Goal: Understand process/instructions: Learn about a topic

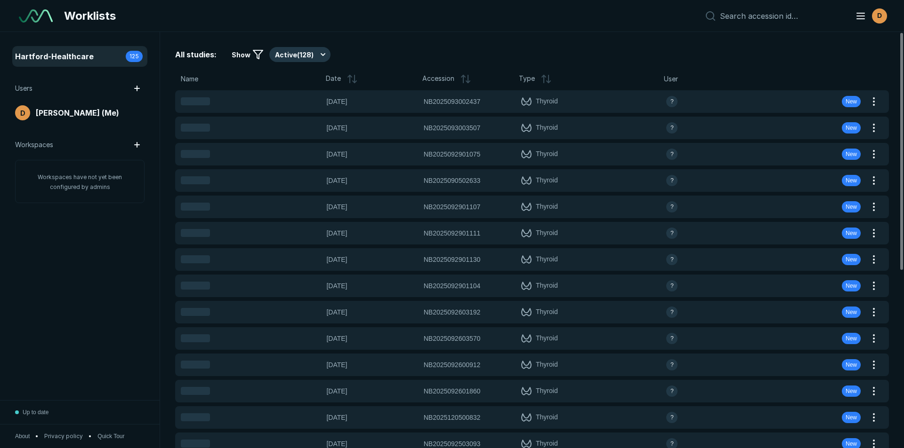
scroll to position [2913, 4405]
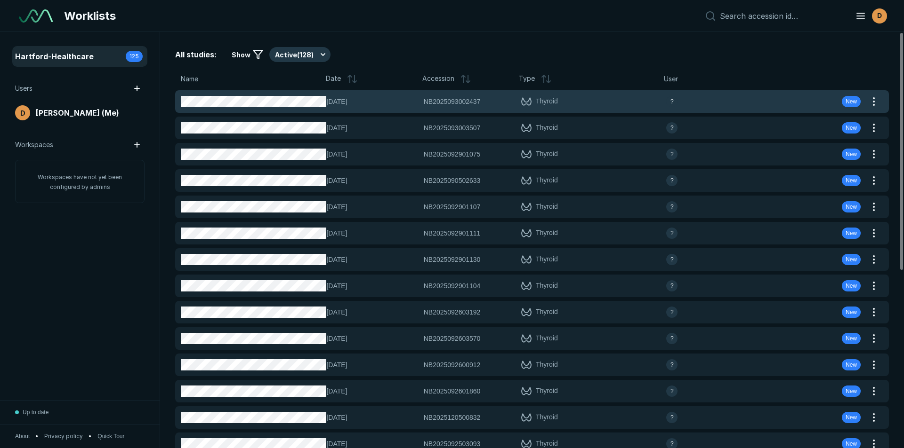
click at [448, 101] on span "NB2025093002437" at bounding box center [452, 101] width 57 height 10
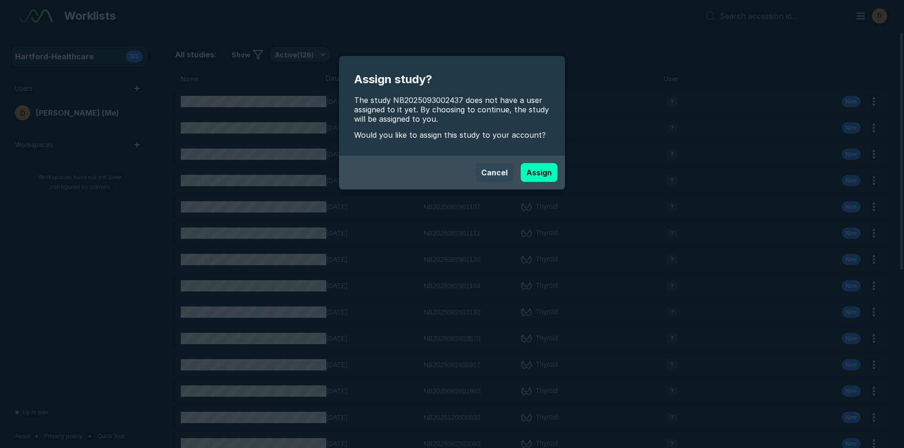
click at [496, 172] on button "Cancel" at bounding box center [494, 172] width 38 height 19
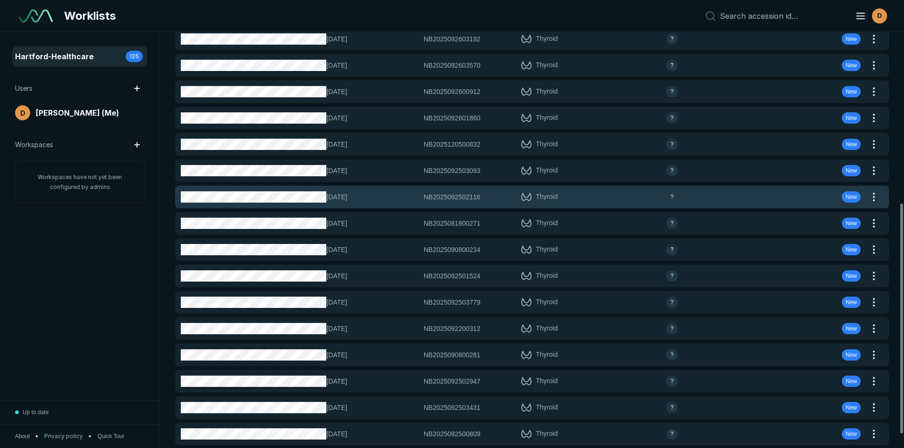
scroll to position [312, 0]
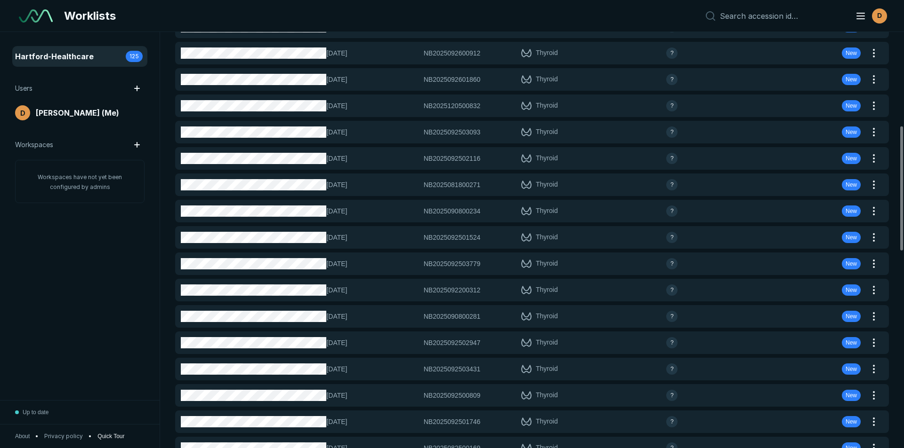
click at [111, 437] on span "Quick Tour" at bounding box center [110, 436] width 27 height 8
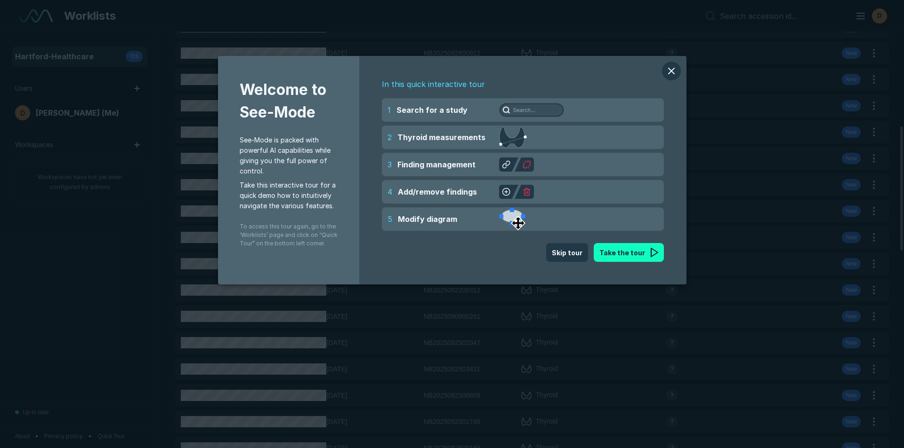
click at [624, 254] on button "Take the tour" at bounding box center [628, 252] width 70 height 19
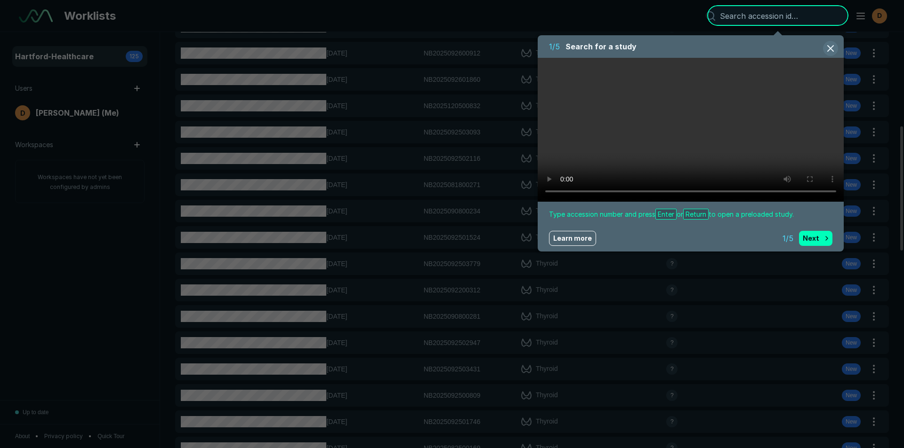
click at [830, 46] on button "button" at bounding box center [830, 48] width 15 height 15
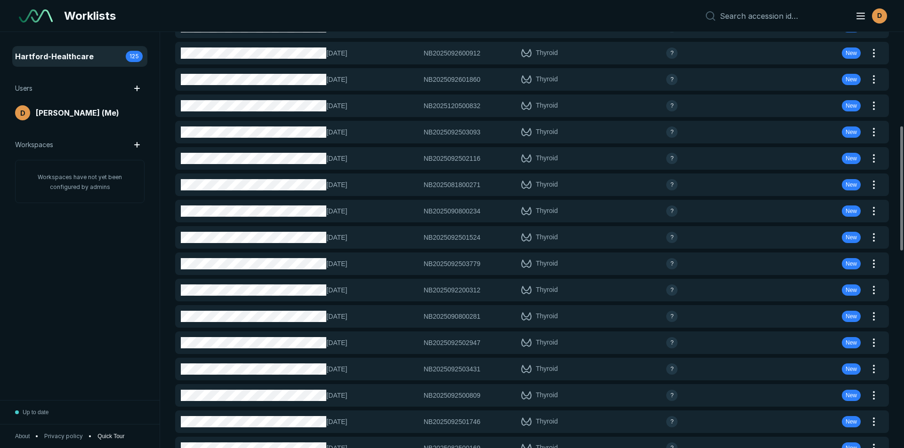
click at [109, 437] on span "Quick Tour" at bounding box center [110, 436] width 27 height 8
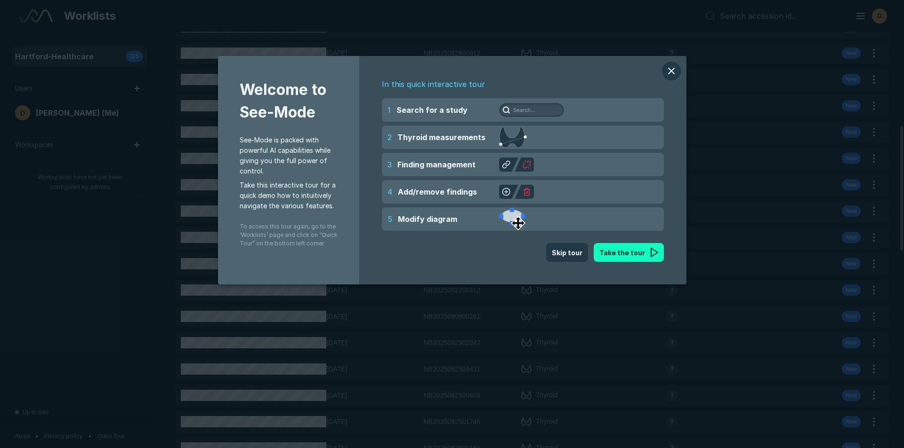
click at [629, 254] on button "Take the tour" at bounding box center [628, 252] width 70 height 19
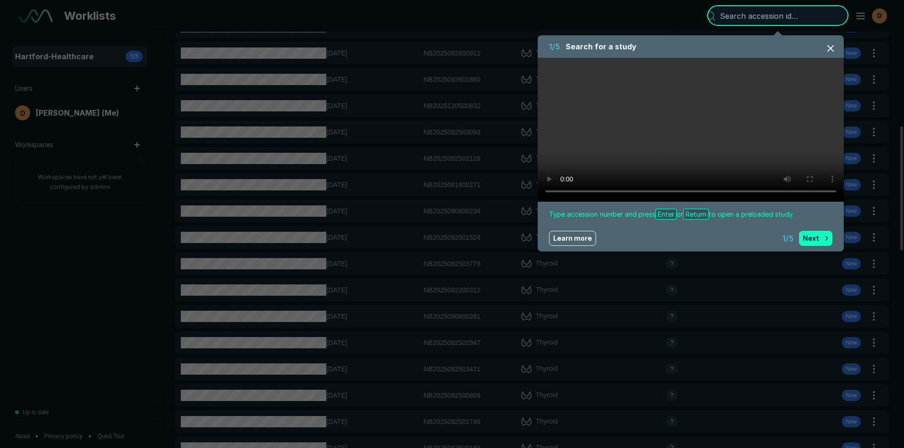
click at [816, 238] on button "Next" at bounding box center [815, 238] width 33 height 15
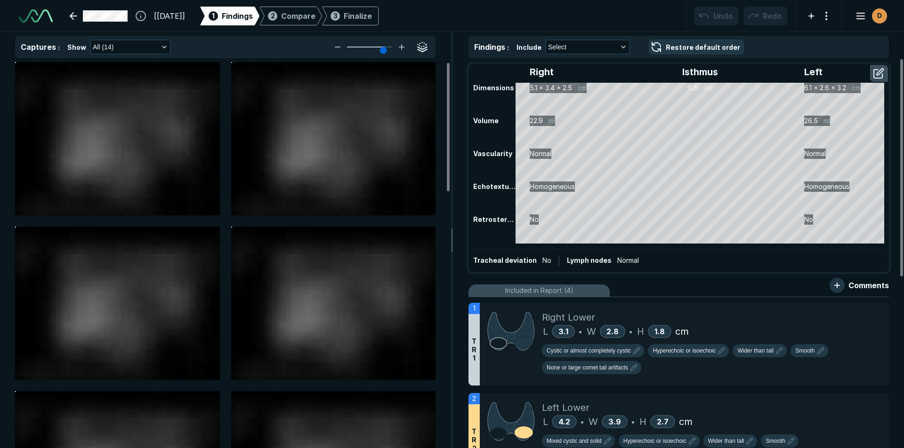
scroll to position [2119, 3092]
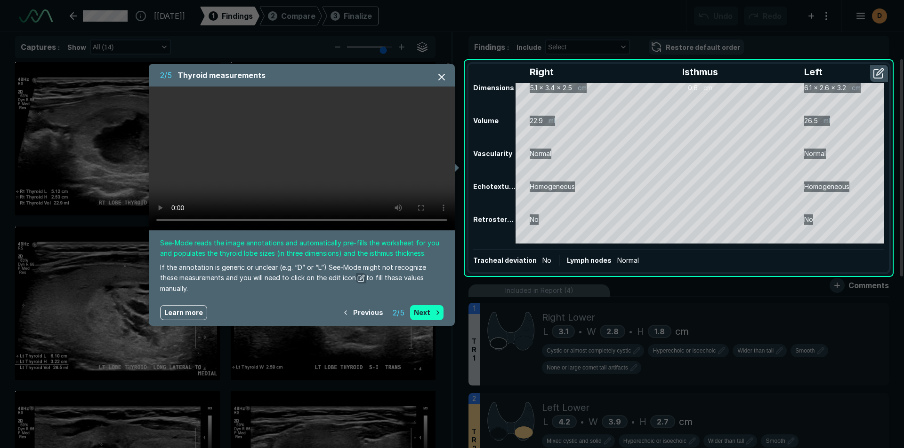
click at [429, 309] on button "Next" at bounding box center [426, 312] width 33 height 15
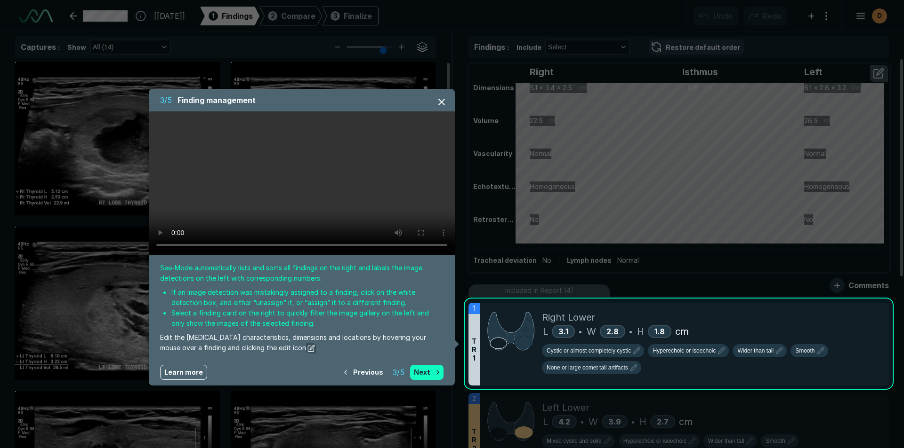
click at [424, 374] on button "Next" at bounding box center [426, 372] width 33 height 15
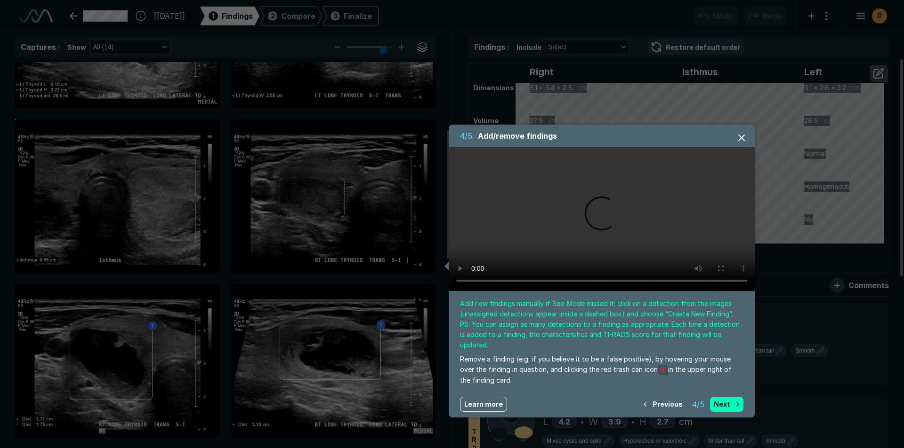
scroll to position [316, 0]
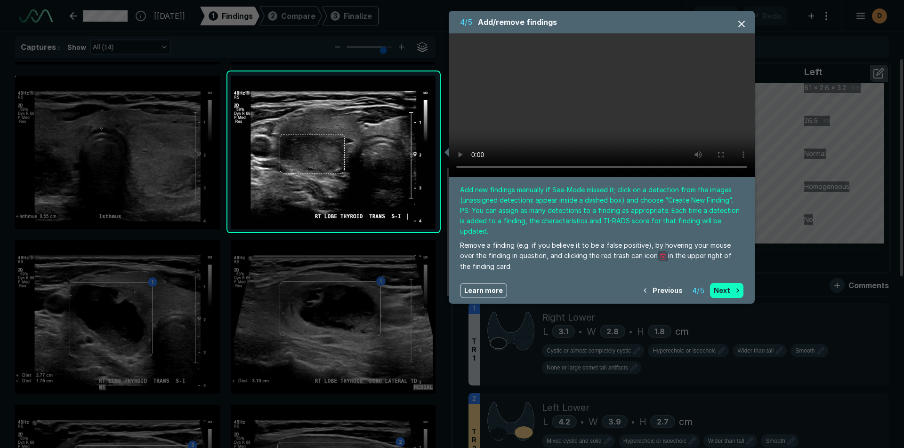
click at [723, 283] on button "Next" at bounding box center [726, 290] width 33 height 15
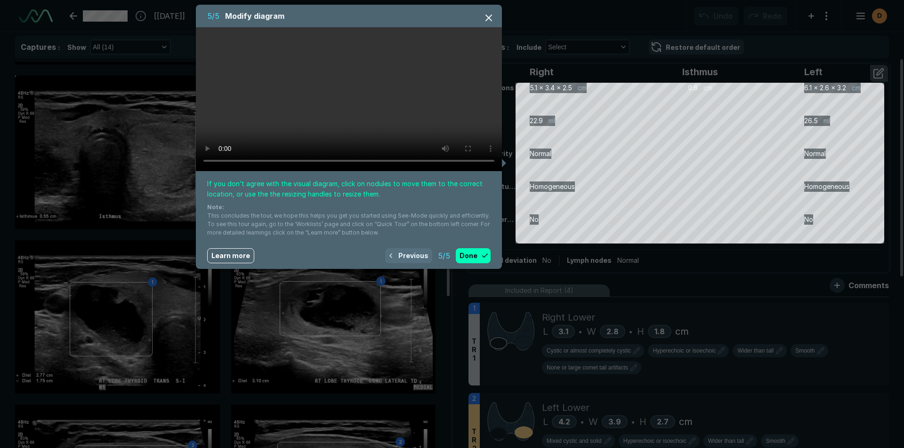
click at [406, 254] on button "Previous" at bounding box center [408, 255] width 47 height 15
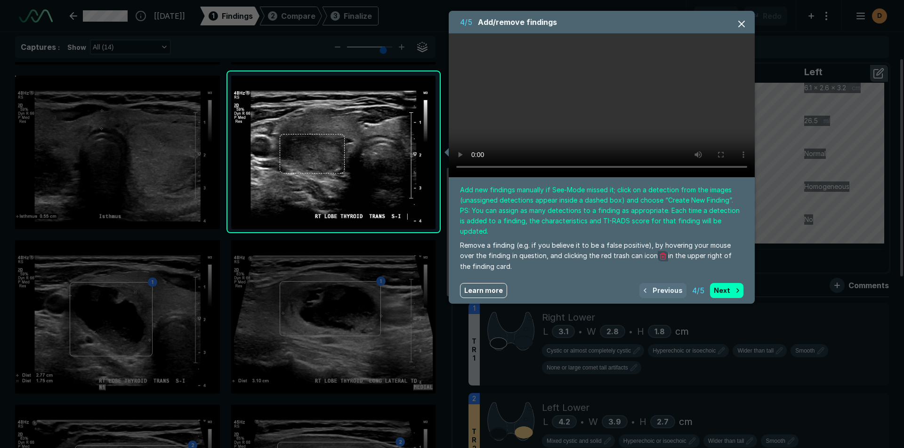
click at [667, 283] on button "Previous" at bounding box center [662, 290] width 47 height 15
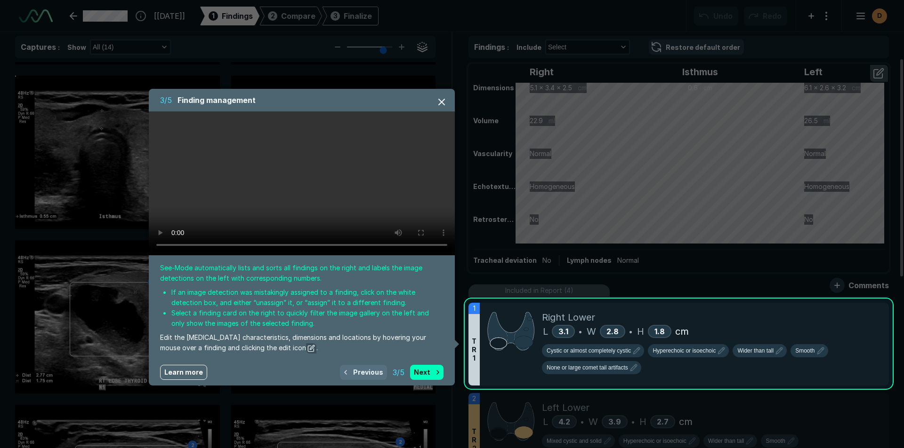
click at [360, 371] on button "Previous" at bounding box center [363, 372] width 47 height 15
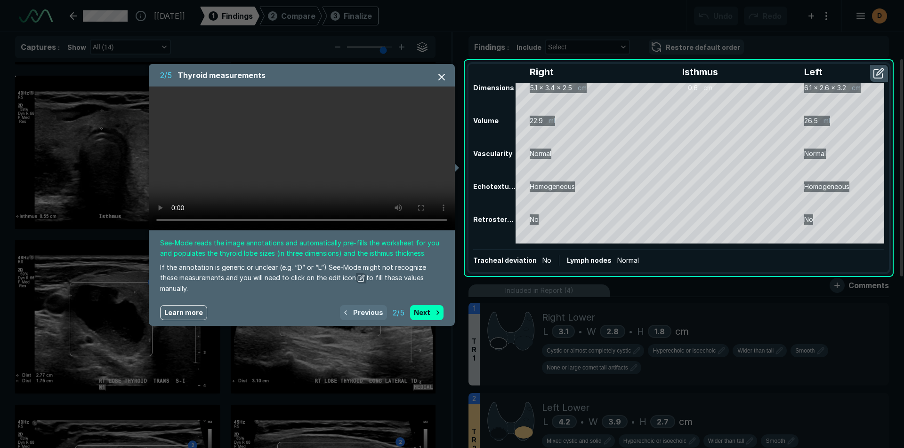
click at [360, 313] on button "Previous" at bounding box center [363, 312] width 47 height 15
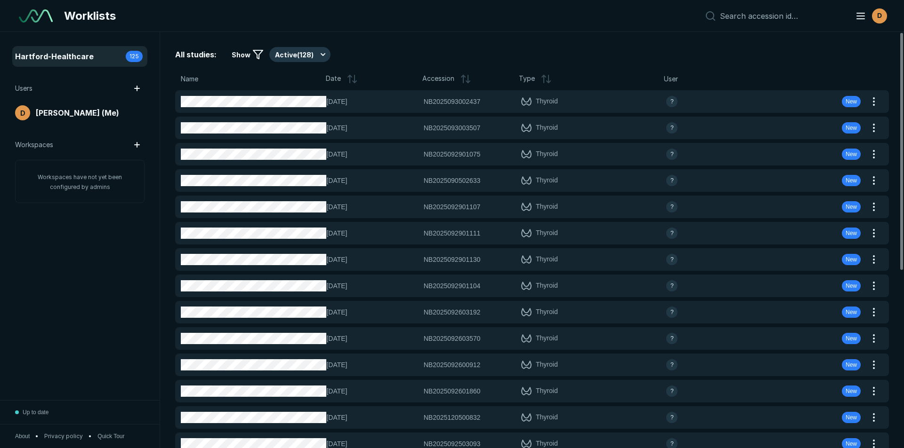
scroll to position [2913, 4405]
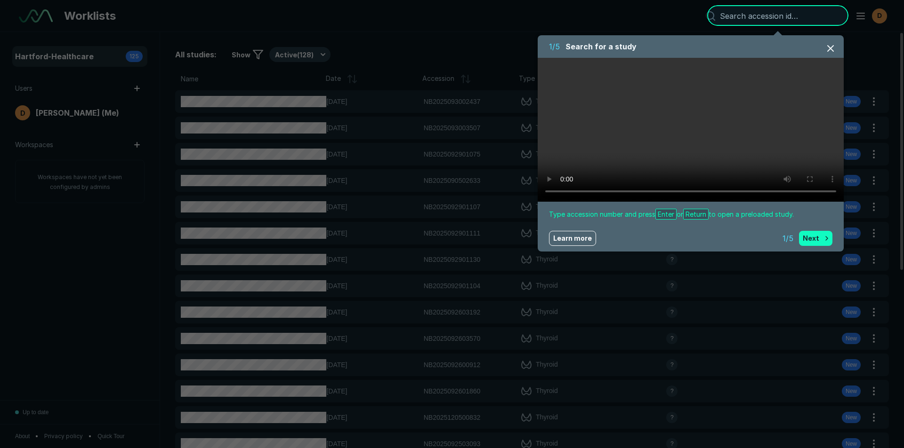
click at [812, 235] on button "Next" at bounding box center [815, 238] width 33 height 15
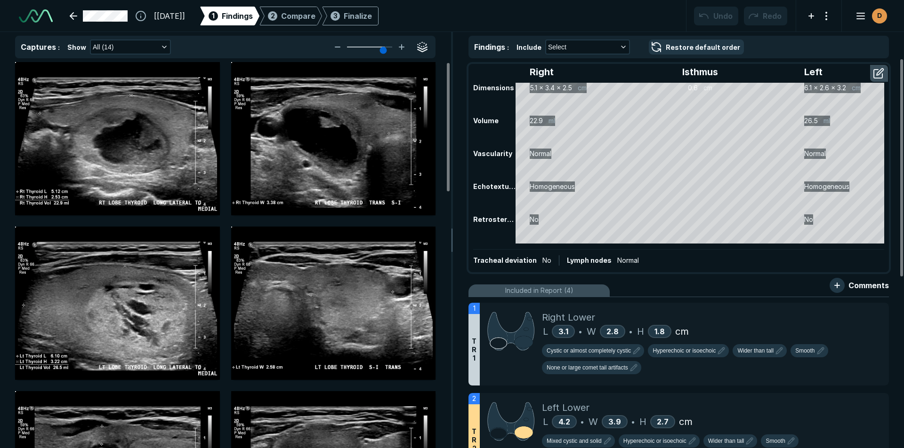
scroll to position [2119, 3092]
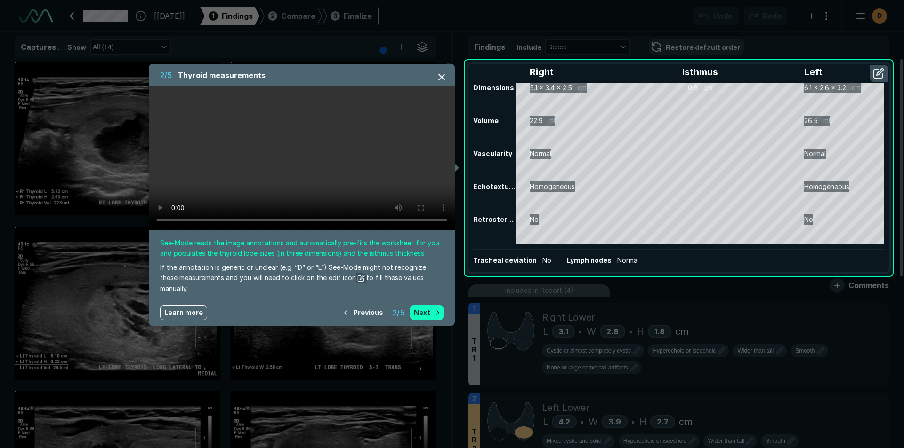
click at [420, 311] on button "Next" at bounding box center [426, 312] width 33 height 15
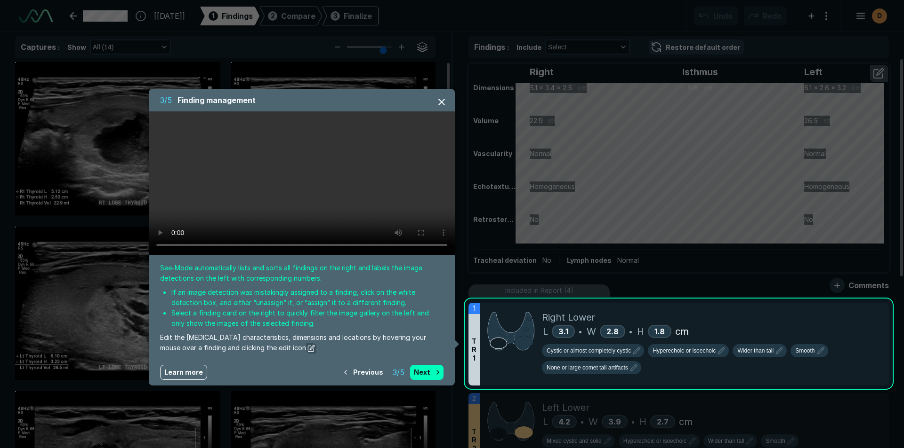
click at [598, 424] on div at bounding box center [452, 224] width 904 height 448
click at [421, 372] on button "Next" at bounding box center [426, 372] width 33 height 15
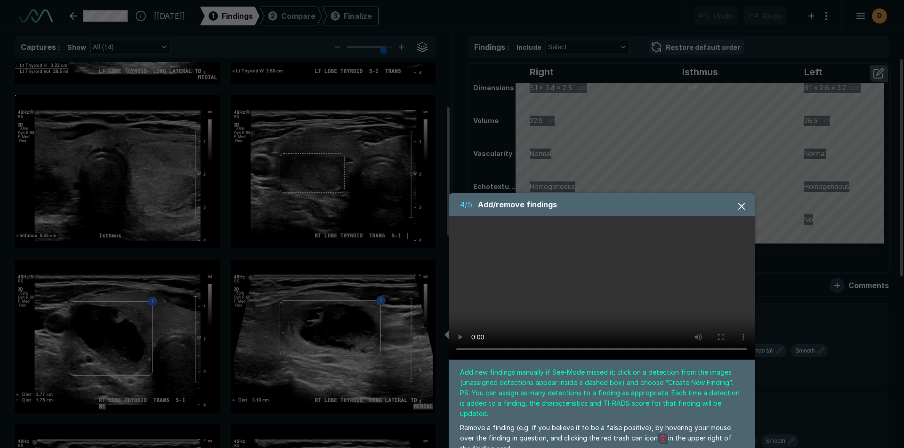
scroll to position [316, 0]
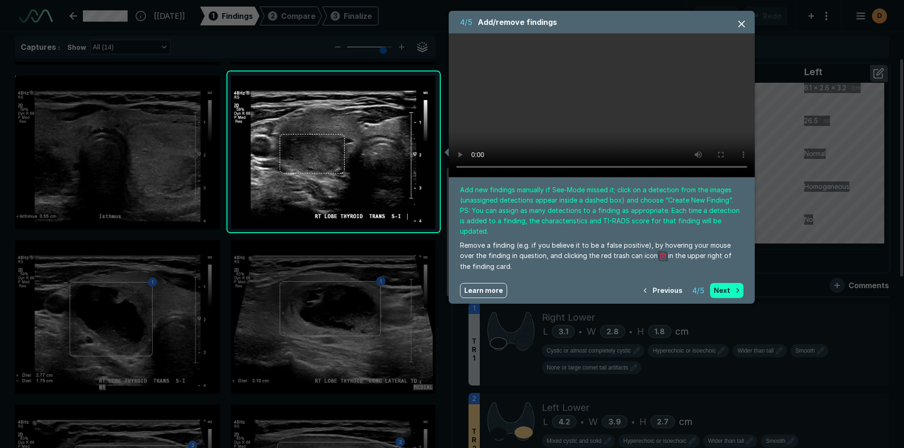
click at [723, 284] on button "Next" at bounding box center [726, 290] width 33 height 15
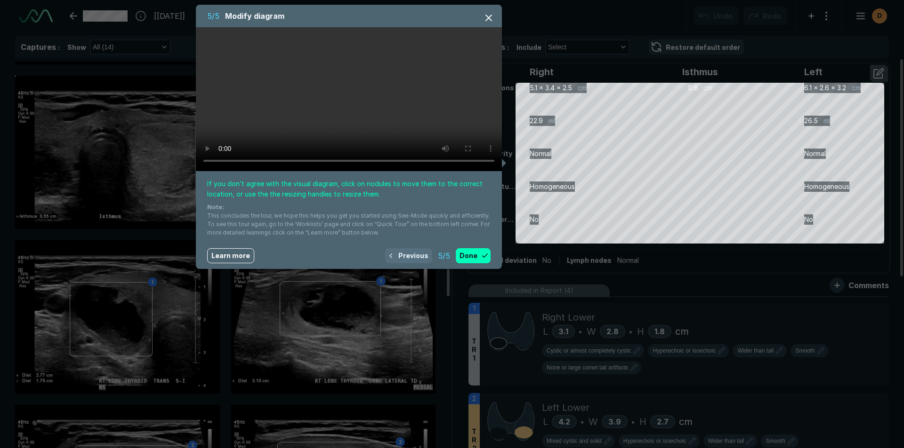
click at [409, 258] on button "Previous" at bounding box center [408, 255] width 47 height 15
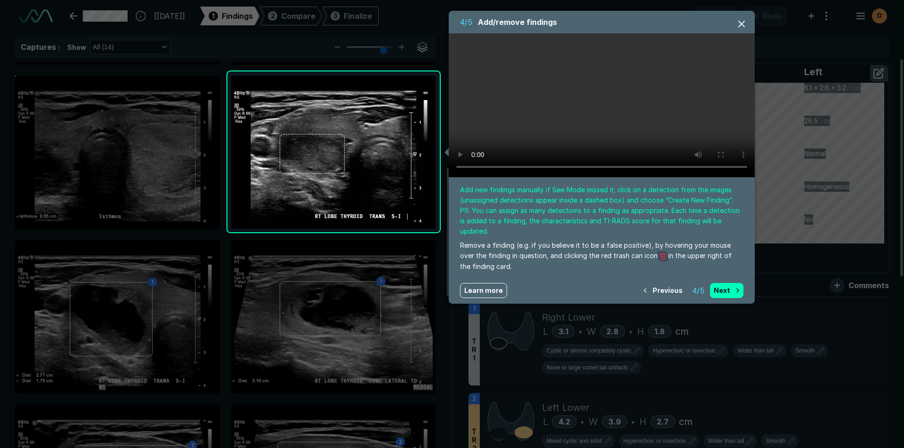
click at [409, 258] on div at bounding box center [452, 224] width 904 height 448
click at [698, 285] on span "4 / 5" at bounding box center [698, 290] width 12 height 11
click at [661, 283] on button "Previous" at bounding box center [662, 290] width 47 height 15
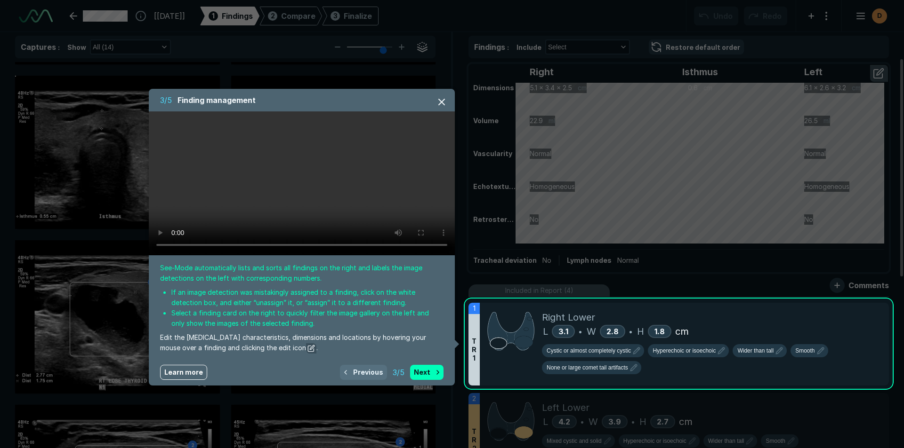
click at [363, 368] on button "Previous" at bounding box center [363, 372] width 47 height 15
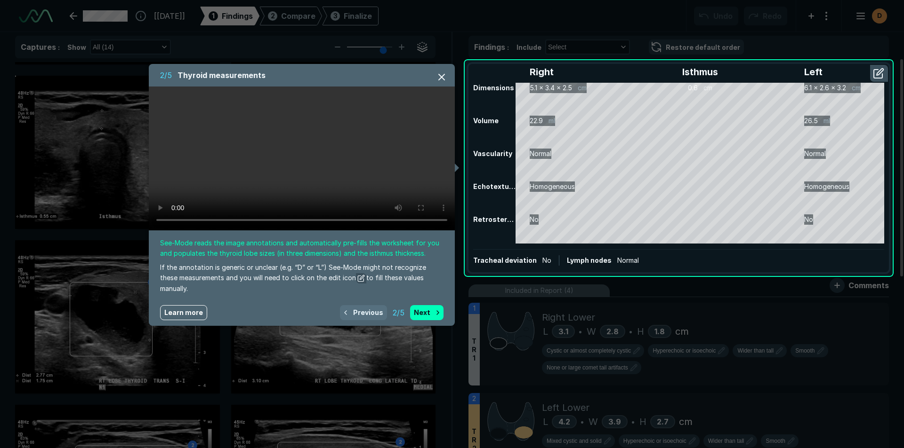
click at [367, 310] on button "Previous" at bounding box center [363, 312] width 47 height 15
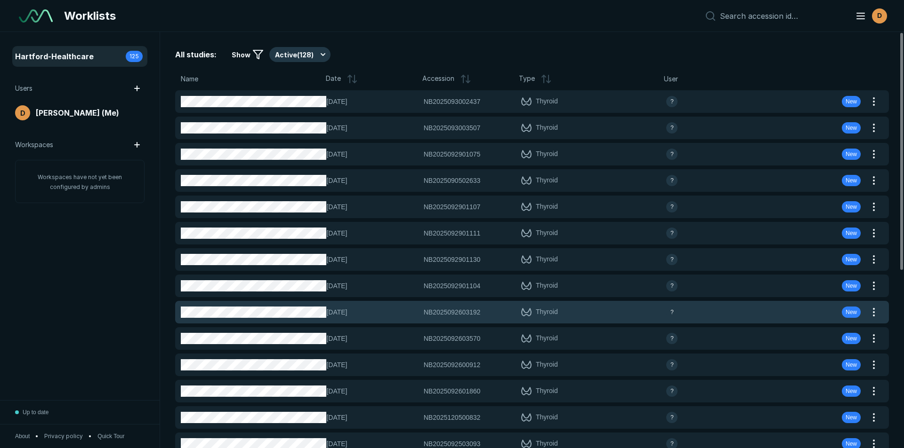
scroll to position [3064, 5275]
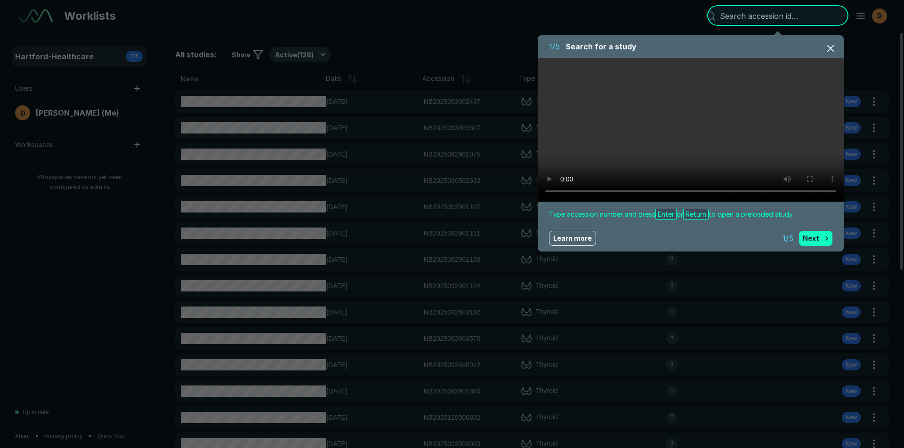
click at [819, 242] on button "Next" at bounding box center [815, 238] width 33 height 15
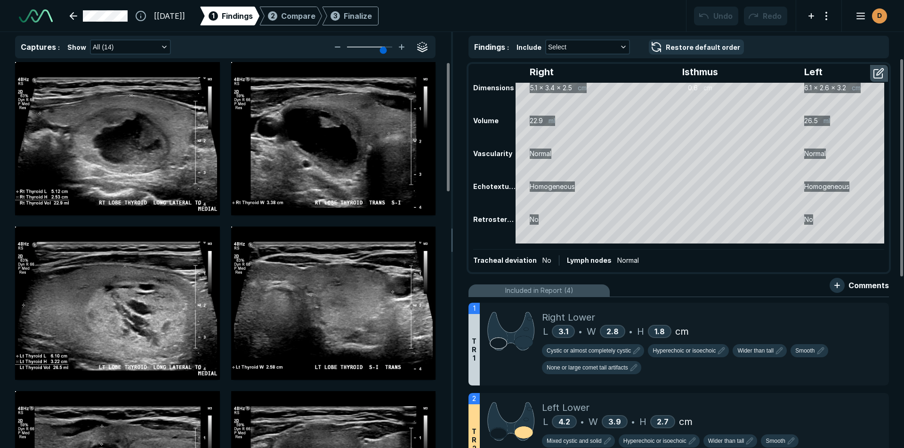
scroll to position [2119, 3092]
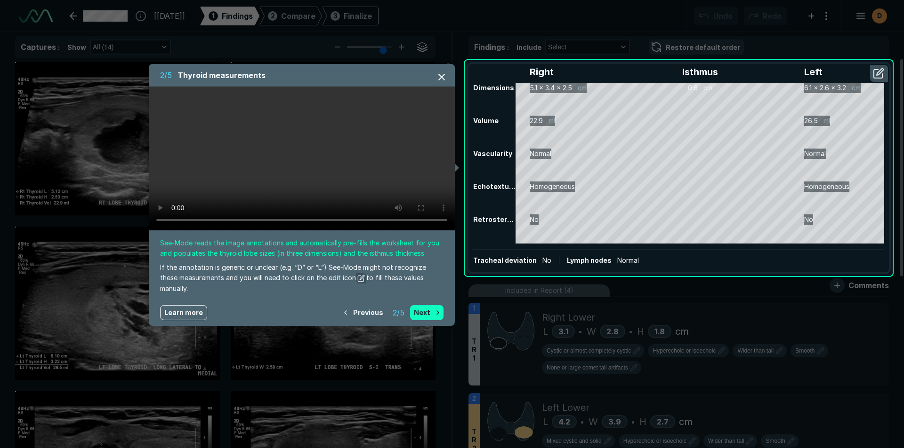
click at [428, 313] on button "Next" at bounding box center [426, 312] width 33 height 15
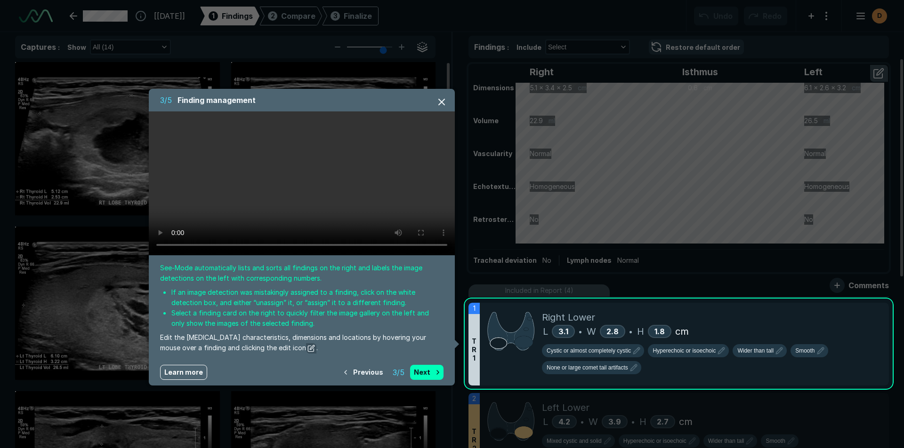
click at [901, 237] on div at bounding box center [452, 224] width 904 height 448
click at [428, 372] on button "Next" at bounding box center [426, 372] width 33 height 15
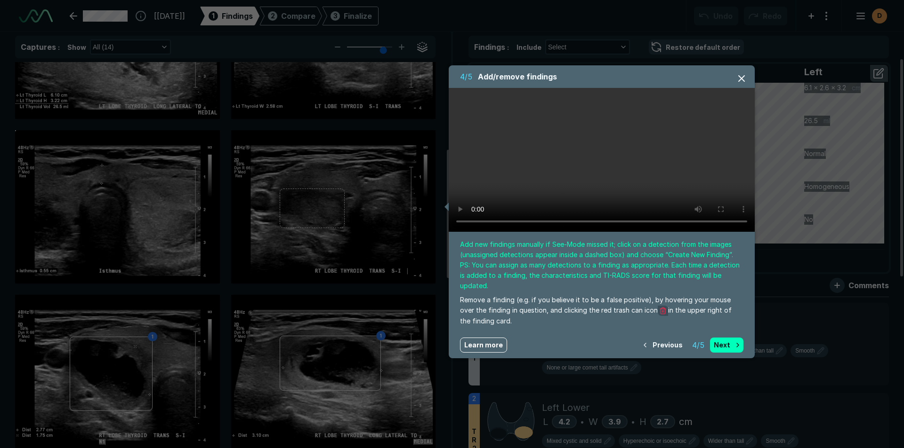
scroll to position [316, 0]
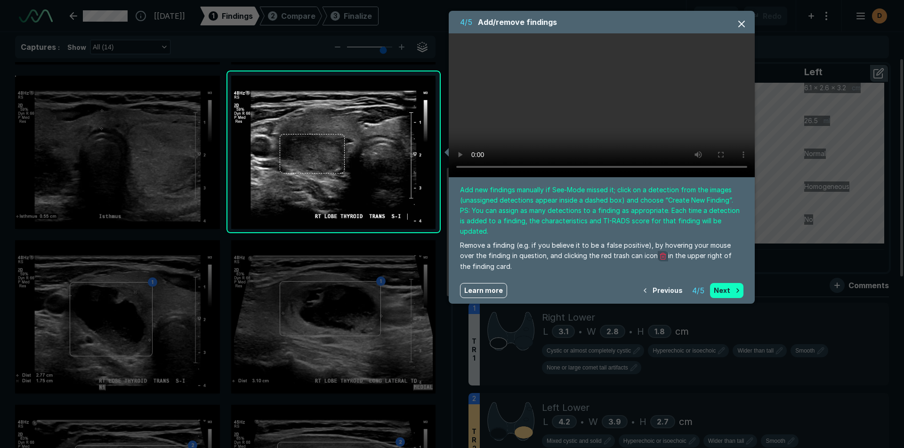
click at [724, 283] on button "Next" at bounding box center [726, 290] width 33 height 15
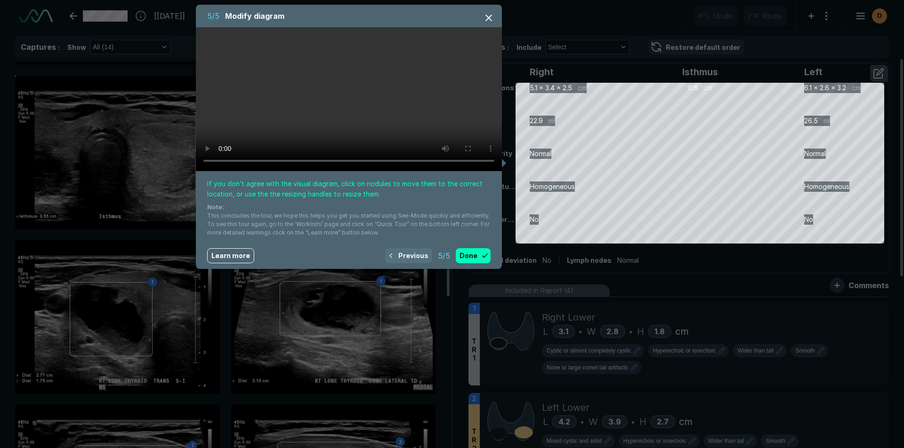
click at [418, 257] on button "Previous" at bounding box center [408, 255] width 47 height 15
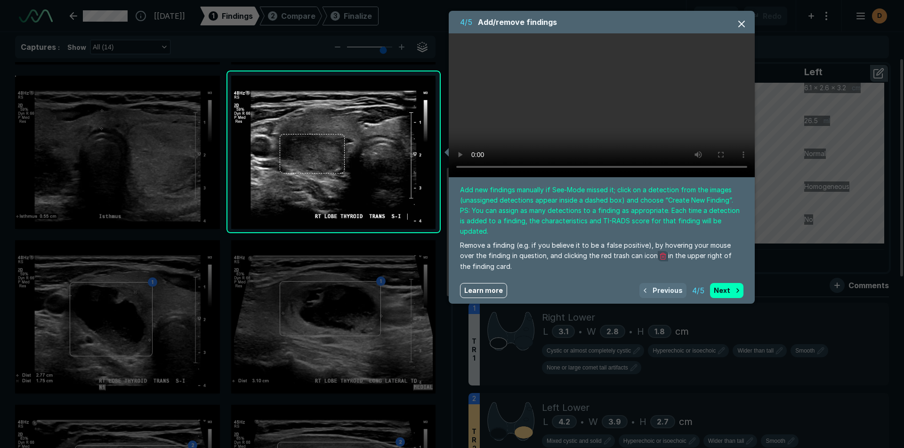
click at [667, 283] on button "Previous" at bounding box center [662, 290] width 47 height 15
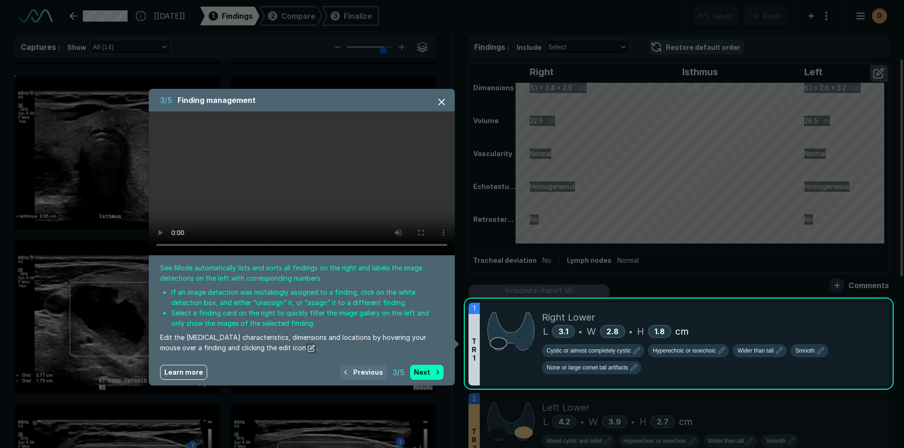
click at [366, 373] on button "Previous" at bounding box center [363, 372] width 47 height 15
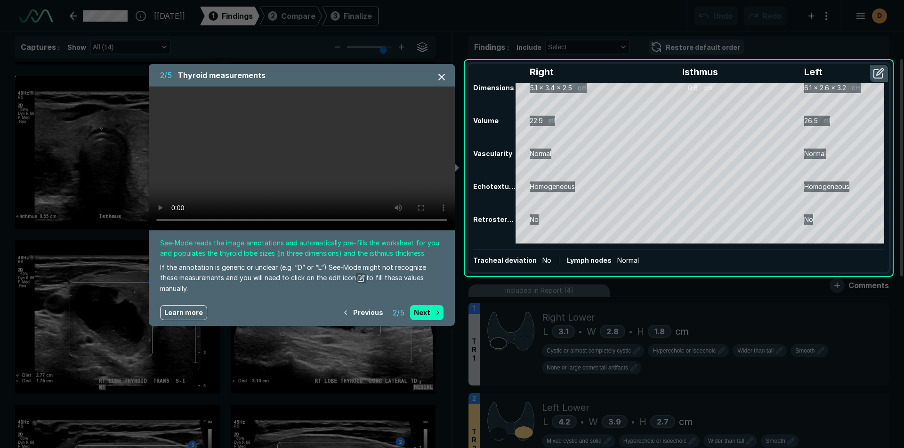
click at [186, 311] on span "Learn more" at bounding box center [183, 313] width 39 height 10
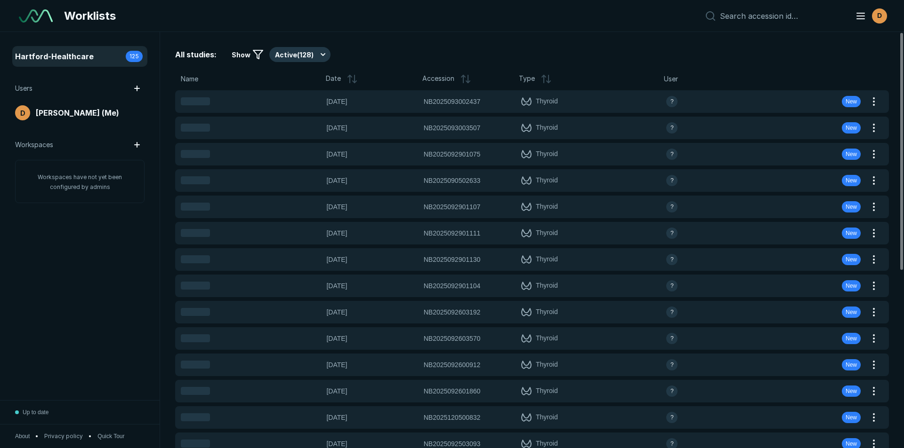
scroll to position [2913, 4405]
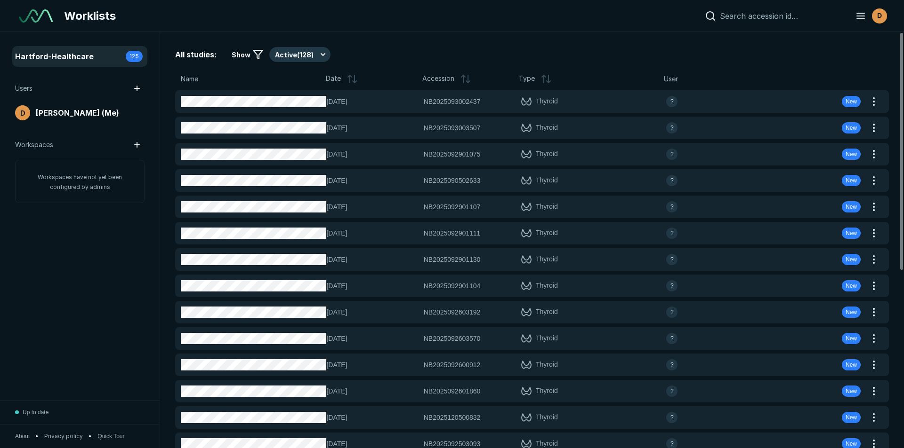
click at [773, 19] on input at bounding box center [782, 15] width 124 height 9
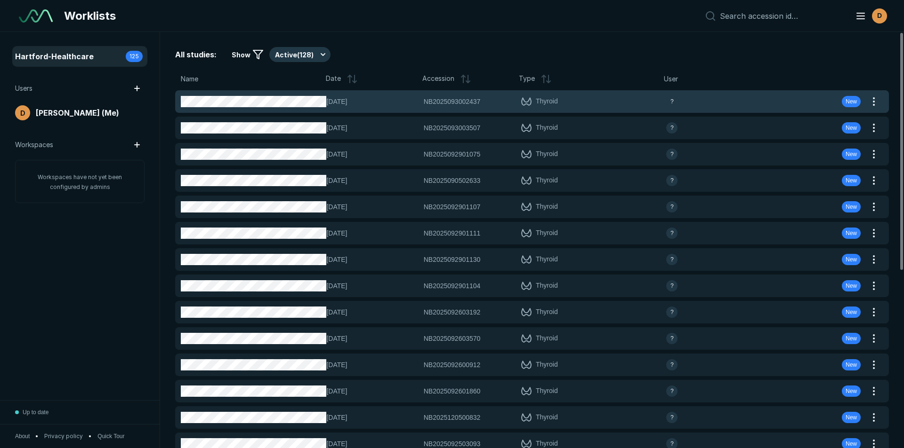
click at [464, 101] on span "NB2025093002437" at bounding box center [452, 101] width 57 height 10
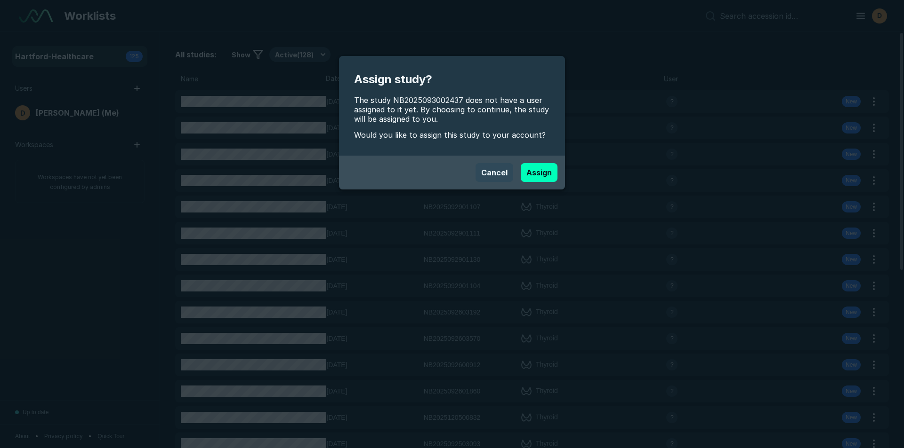
click at [482, 168] on button "Cancel" at bounding box center [494, 172] width 38 height 19
